Goal: Navigation & Orientation: Find specific page/section

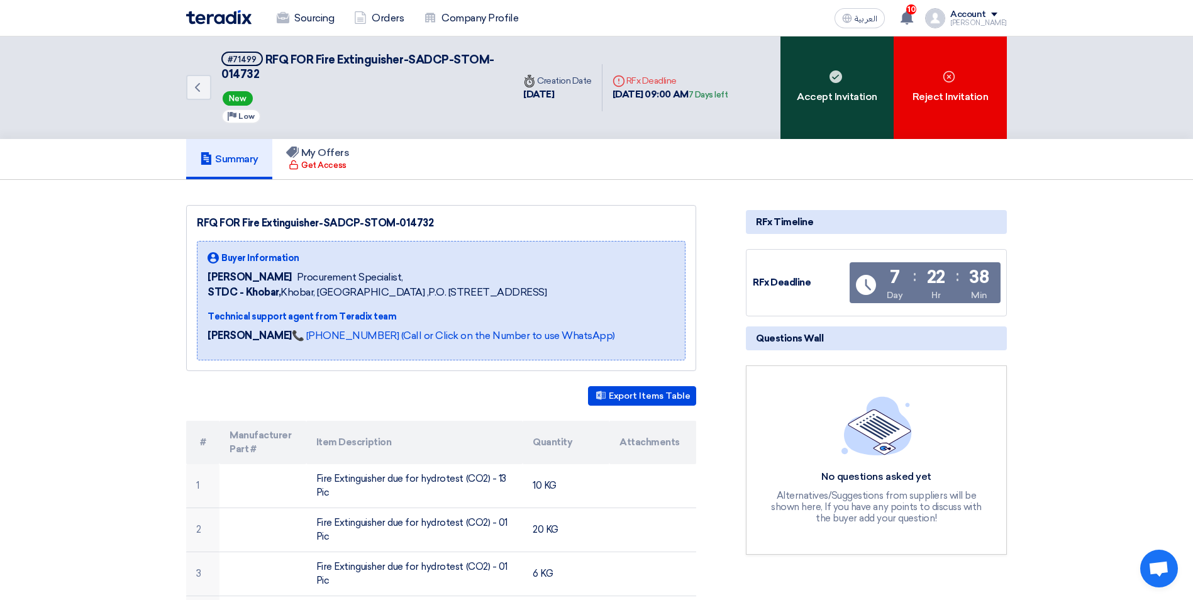
click at [838, 96] on div "Accept Invitation" at bounding box center [836, 87] width 113 height 103
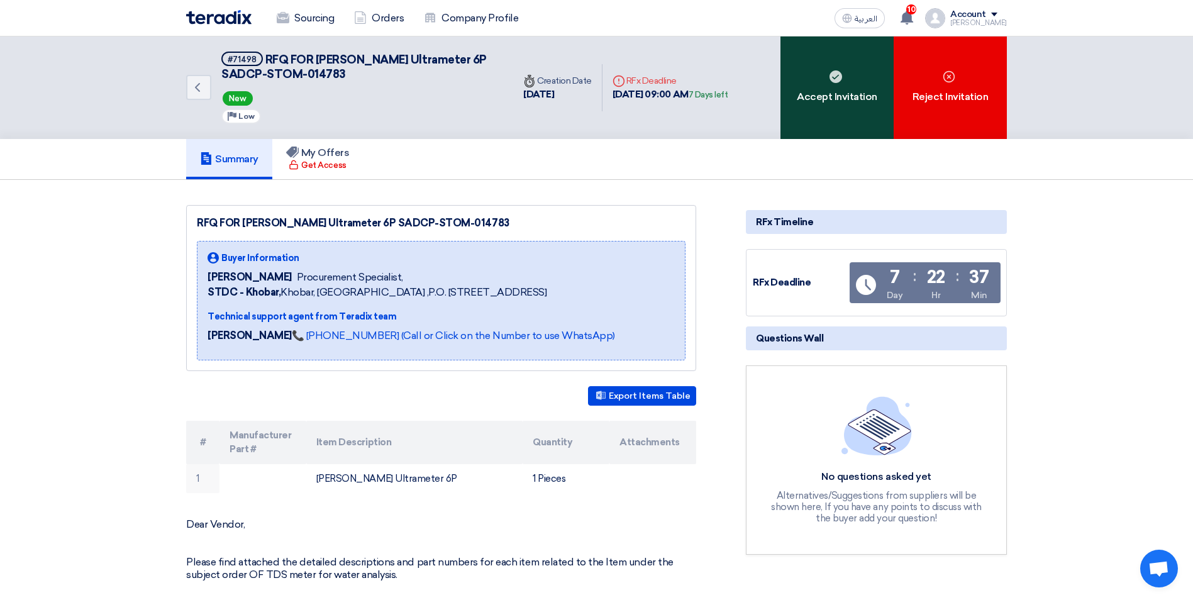
click at [832, 86] on div "Accept Invitation" at bounding box center [836, 87] width 113 height 103
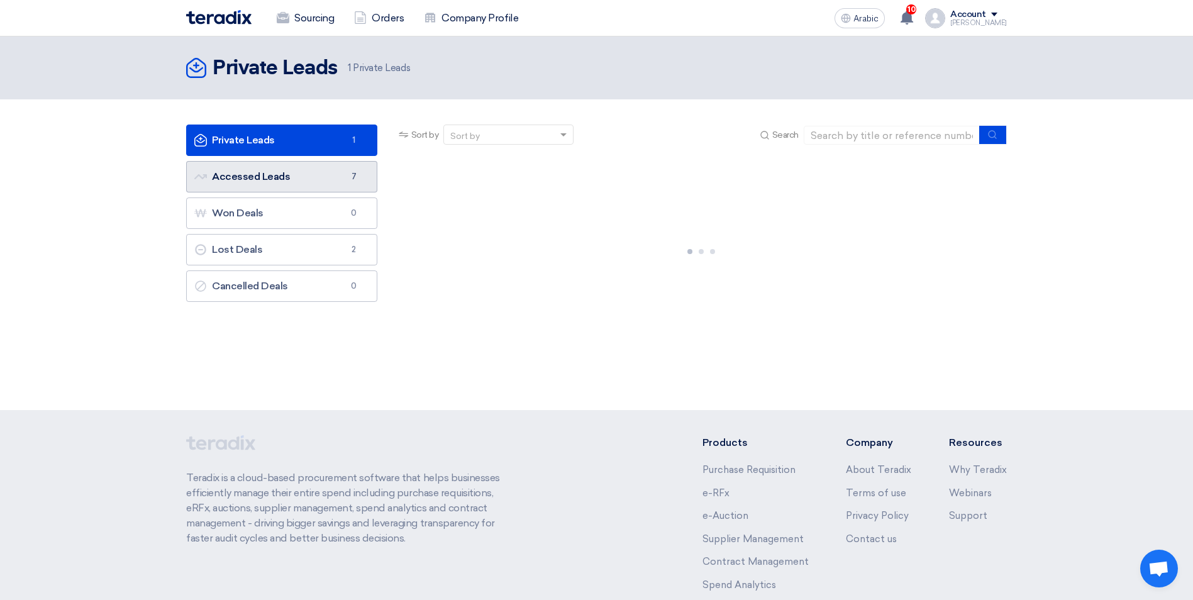
click at [266, 174] on font "Accessed Leads Accessed Leads" at bounding box center [242, 176] width 96 height 12
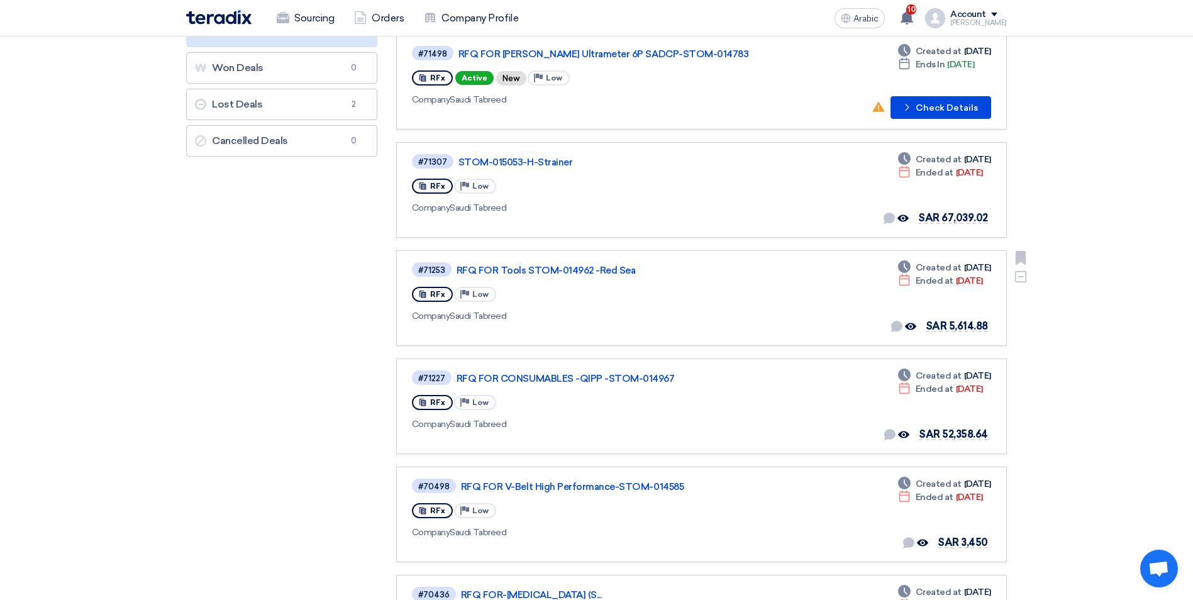
scroll to position [189, 0]
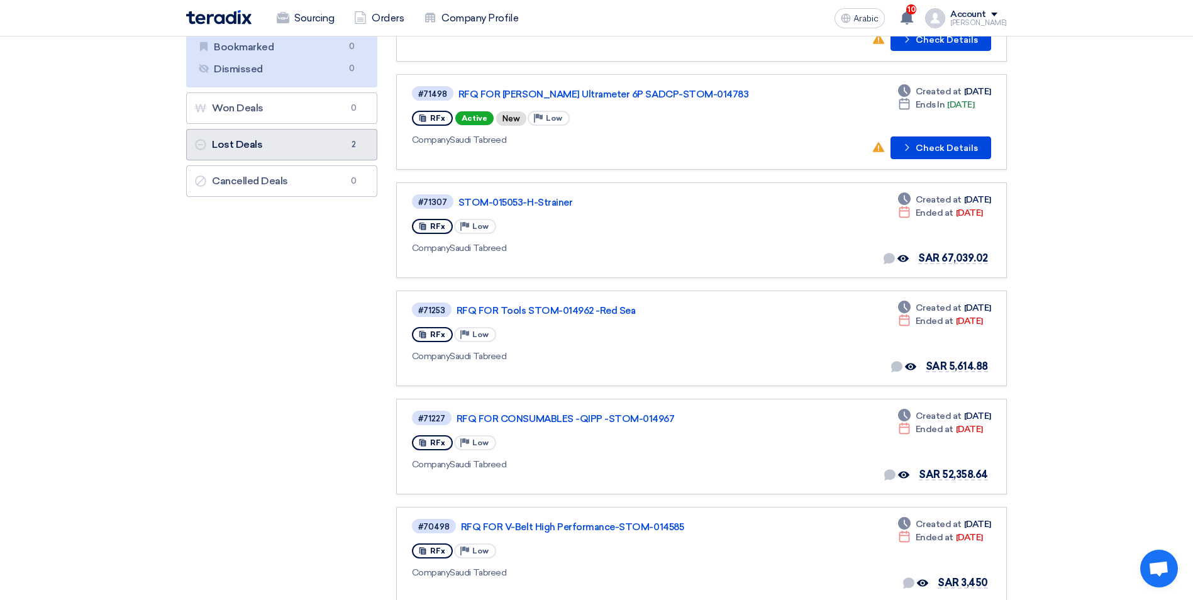
click at [245, 144] on font "Lost Deals Lost Deals" at bounding box center [228, 144] width 68 height 12
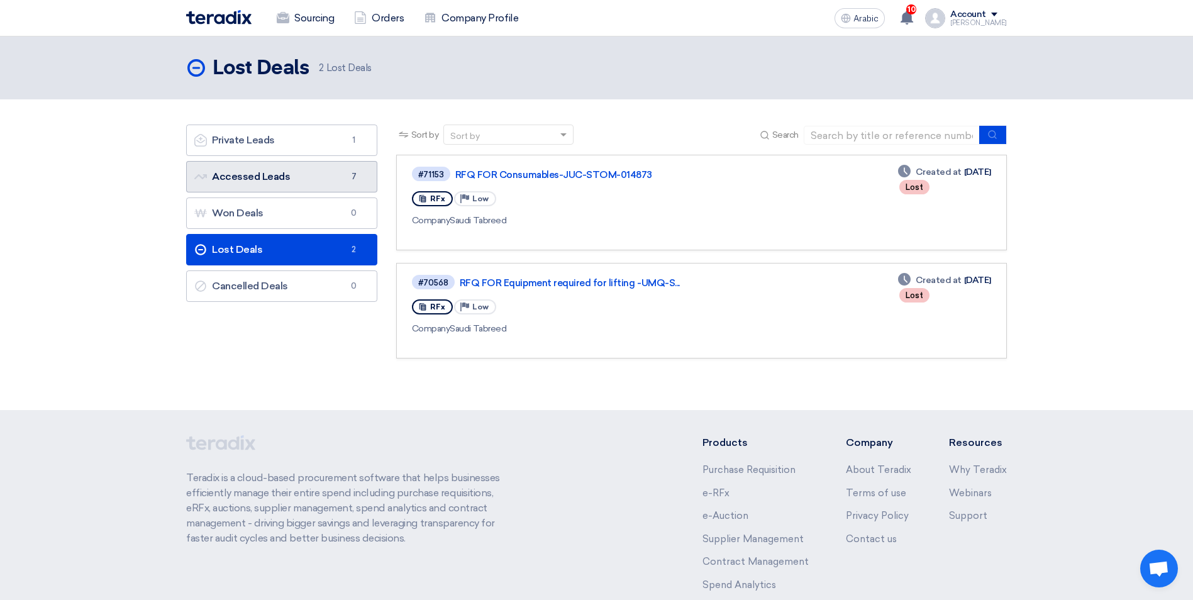
click at [253, 178] on font "Accessed Leads Accessed Leads" at bounding box center [242, 176] width 96 height 12
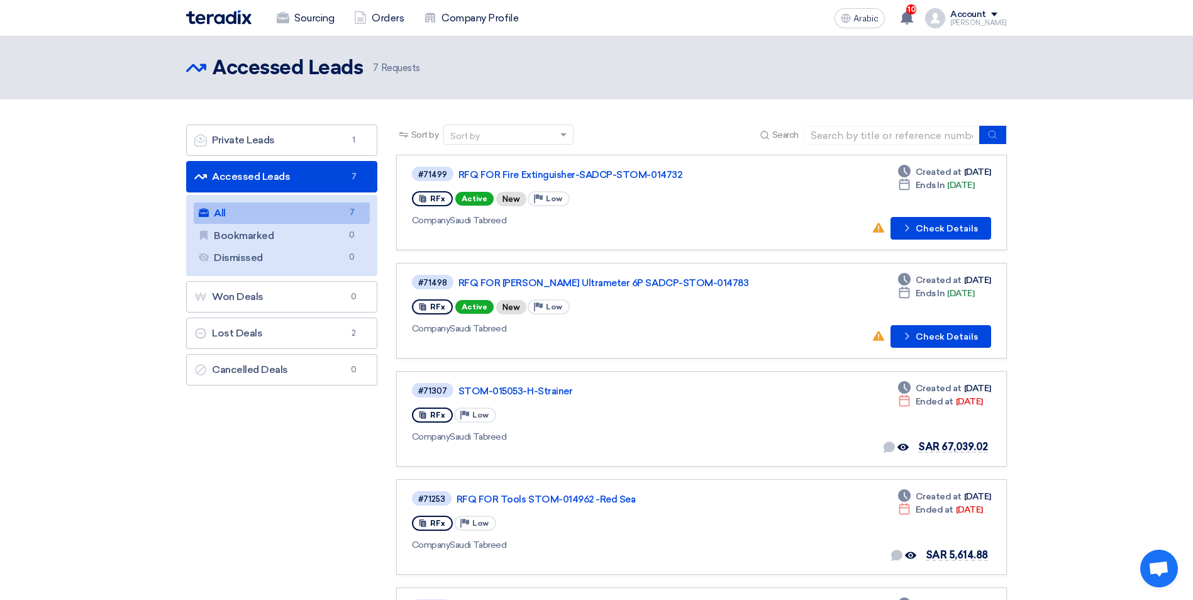
click at [1124, 229] on section "Private Leads Private Leads 1 Accessed Leads Accessed Leads 7 All All 7 Bookmar…" at bounding box center [596, 518] width 1193 height 838
